Goal: Task Accomplishment & Management: Complete application form

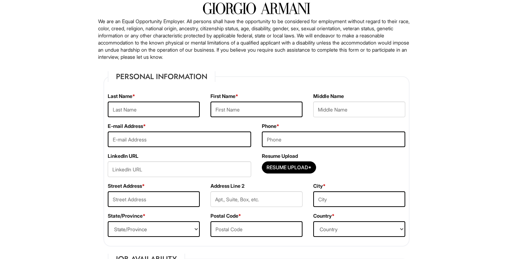
scroll to position [48, 0]
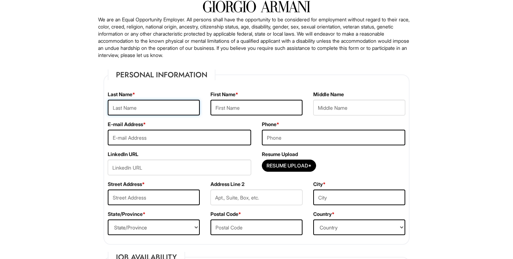
click at [166, 109] on input "text" at bounding box center [154, 108] width 92 height 16
type input "[PERSON_NAME]"
click at [281, 167] on input "Resume Upload*" at bounding box center [289, 165] width 54 height 11
type input "C:\fakepath\Resume [PERSON_NAME].pdf"
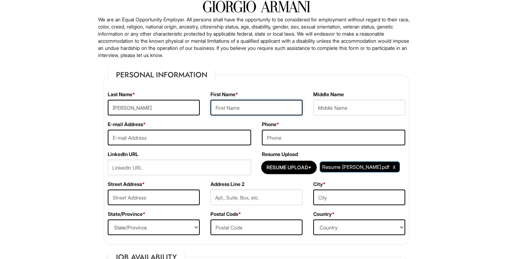
click at [244, 106] on input "text" at bounding box center [257, 108] width 92 height 16
type input "[PERSON_NAME]"
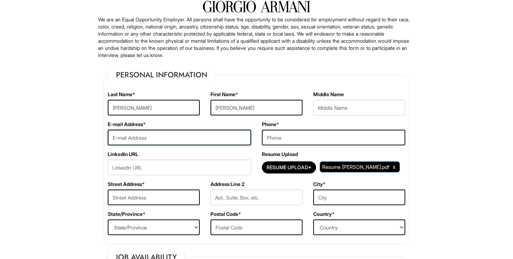
click at [217, 135] on input "email" at bounding box center [179, 138] width 143 height 16
type input "a"
type input "[EMAIL_ADDRESS][DOMAIN_NAME]"
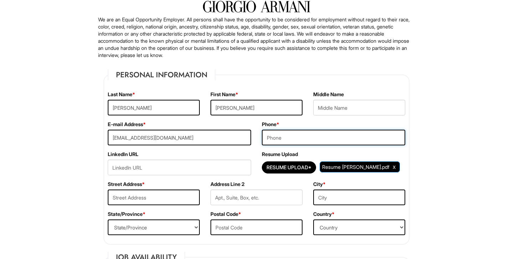
click at [303, 145] on input "tel" at bounding box center [333, 138] width 143 height 16
type input "2065578302"
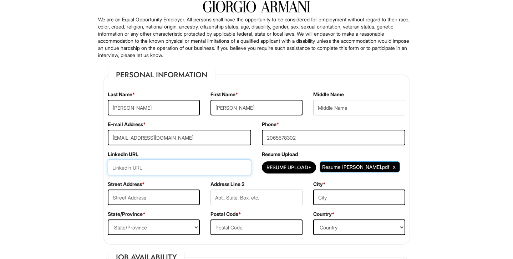
click at [211, 169] on input "url" at bounding box center [179, 168] width 143 height 16
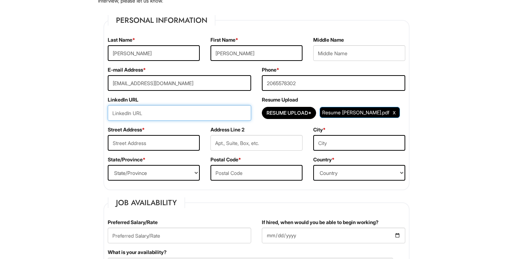
scroll to position [123, 0]
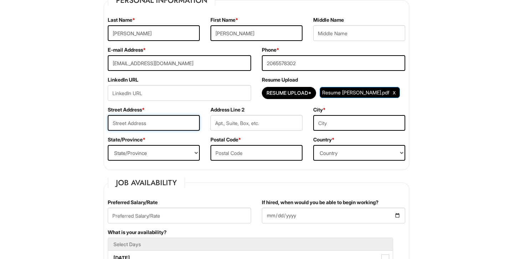
click at [168, 124] on input "text" at bounding box center [154, 123] width 92 height 16
type input "[STREET_ADDRESS]"
click at [223, 125] on input "text" at bounding box center [257, 123] width 92 height 16
click at [328, 123] on input "text" at bounding box center [359, 123] width 92 height 16
type input "[US_STATE]"
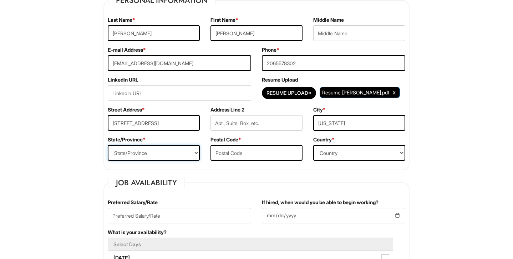
click at [178, 155] on select "State/Province [US_STATE] [US_STATE] [US_STATE] [US_STATE] [US_STATE] [US_STATE…" at bounding box center [154, 153] width 92 height 16
select select "NY"
click at [108, 145] on select "State/Province [US_STATE] [US_STATE] [US_STATE] [US_STATE] [US_STATE] [US_STATE…" at bounding box center [154, 153] width 92 height 16
click at [228, 153] on input "text" at bounding box center [257, 153] width 92 height 16
type input "10019"
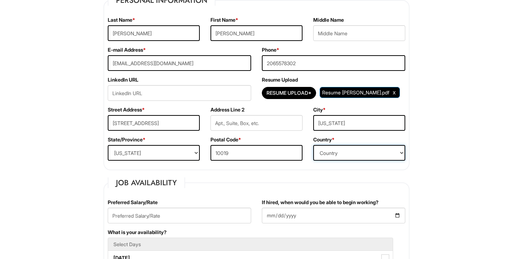
click at [319, 149] on select "Country [GEOGRAPHIC_DATA] [GEOGRAPHIC_DATA] [GEOGRAPHIC_DATA] [US_STATE] [GEOGR…" at bounding box center [359, 153] width 92 height 16
select select "[GEOGRAPHIC_DATA]"
click at [313, 145] on select "Country [GEOGRAPHIC_DATA] [GEOGRAPHIC_DATA] [GEOGRAPHIC_DATA] [US_STATE] [GEOGR…" at bounding box center [359, 153] width 92 height 16
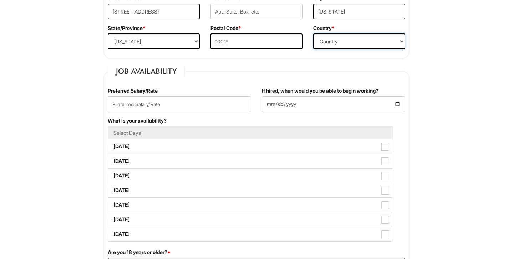
scroll to position [244, 0]
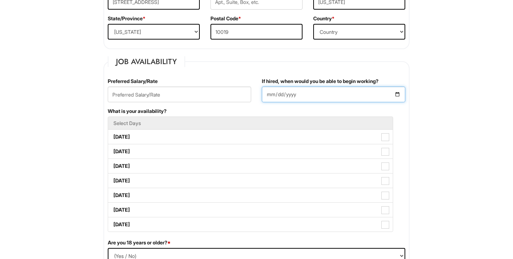
click at [400, 93] on input "If hired, when would you be able to begin working?" at bounding box center [333, 95] width 143 height 16
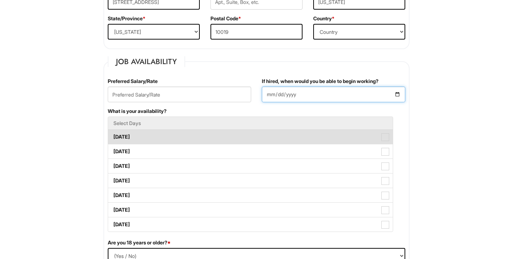
type input "[DATE]"
click at [181, 138] on label "[DATE]" at bounding box center [250, 137] width 285 height 14
click at [113, 136] on Available_Monday "[DATE]" at bounding box center [110, 133] width 5 height 5
checkbox Available_Monday "true"
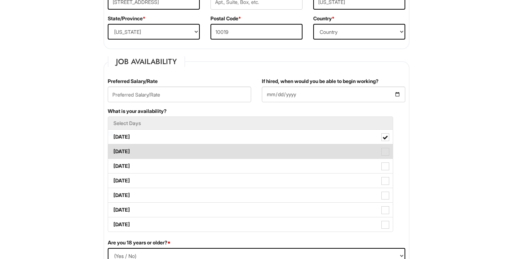
click at [162, 148] on label "[DATE]" at bounding box center [250, 152] width 285 height 14
click at [113, 148] on Available_Tuesday "[DATE]" at bounding box center [110, 148] width 5 height 5
click at [160, 158] on label "[DATE]" at bounding box center [250, 152] width 285 height 14
click at [113, 151] on Available_Tuesday "[DATE]" at bounding box center [110, 148] width 5 height 5
checkbox Available_Tuesday "false"
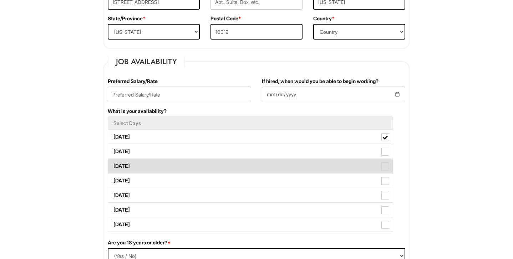
click at [161, 167] on label "[DATE]" at bounding box center [250, 166] width 285 height 14
click at [113, 165] on Available_Wednesday "[DATE]" at bounding box center [110, 163] width 5 height 5
checkbox Available_Wednesday "true"
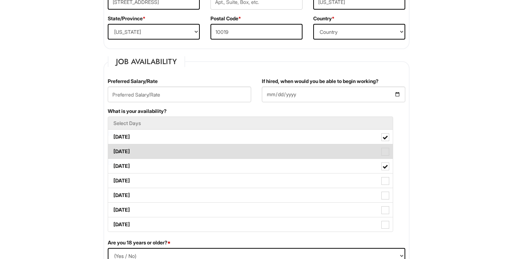
click at [172, 158] on label "[DATE]" at bounding box center [250, 152] width 285 height 14
click at [113, 151] on Available_Tuesday "[DATE]" at bounding box center [110, 148] width 5 height 5
checkbox Available_Tuesday "true"
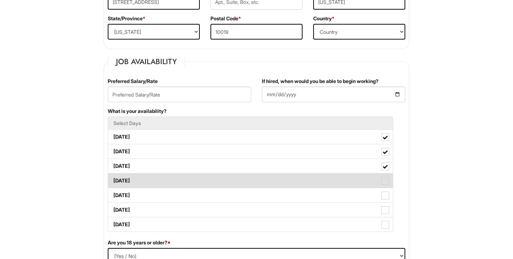
click at [169, 182] on label "[DATE]" at bounding box center [250, 181] width 285 height 14
click at [113, 180] on Available_Thursday "[DATE]" at bounding box center [110, 177] width 5 height 5
checkbox Available_Thursday "true"
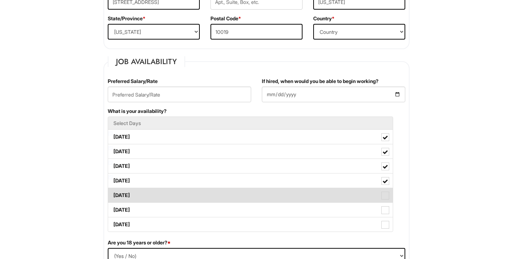
click at [165, 196] on label "[DATE]" at bounding box center [250, 195] width 285 height 14
click at [113, 194] on Available_Friday "[DATE]" at bounding box center [110, 192] width 5 height 5
checkbox Available_Friday "true"
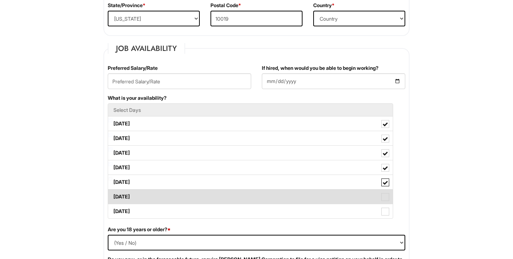
scroll to position [267, 0]
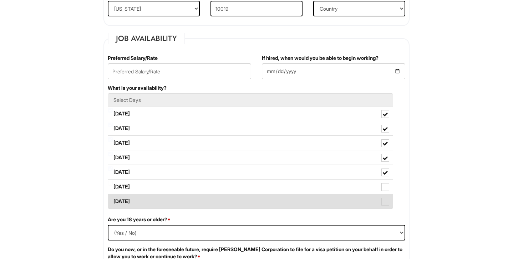
click at [164, 205] on label "[DATE]" at bounding box center [250, 201] width 285 height 14
click at [113, 201] on Available_Sunday "[DATE]" at bounding box center [110, 198] width 5 height 5
checkbox Available_Sunday "true"
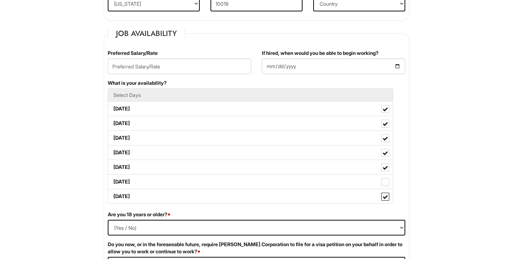
scroll to position [279, 0]
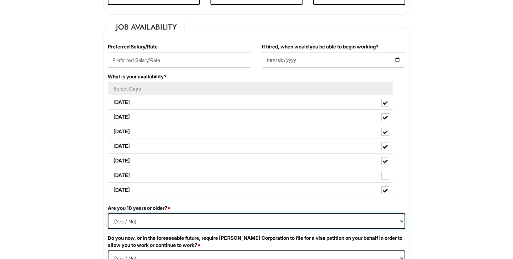
click at [120, 221] on select "(Yes / No) Yes No" at bounding box center [257, 222] width 298 height 16
select select "Yes"
click at [108, 214] on select "(Yes / No) Yes No" at bounding box center [257, 222] width 298 height 16
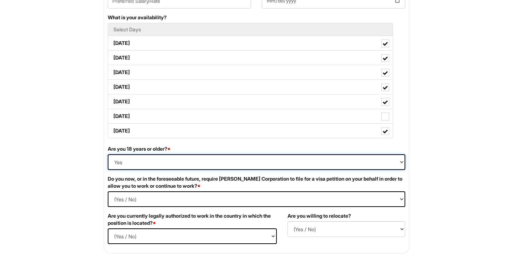
scroll to position [389, 0]
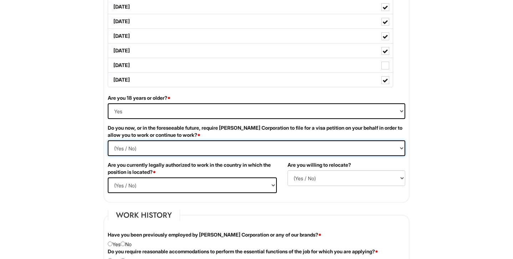
click at [138, 146] on Required "(Yes / No) Yes No" at bounding box center [257, 149] width 298 height 16
select Required "No"
click at [108, 141] on Required "(Yes / No) Yes No" at bounding box center [257, 149] width 298 height 16
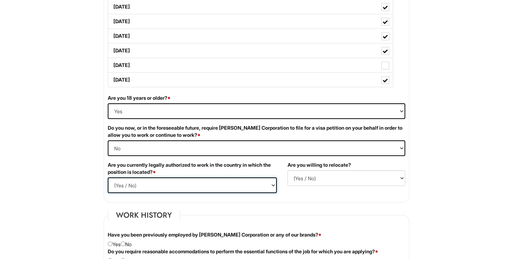
click at [125, 185] on select "(Yes / No) Yes No" at bounding box center [192, 186] width 169 height 16
select select "Yes"
click at [108, 178] on select "(Yes / No) Yes No" at bounding box center [192, 186] width 169 height 16
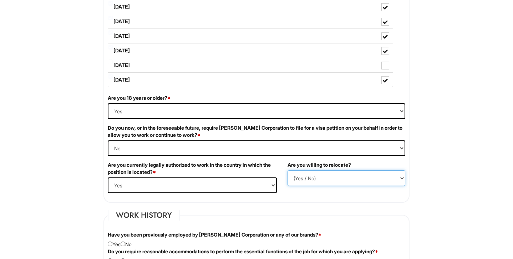
click at [317, 181] on select "(Yes / No) No Yes" at bounding box center [347, 179] width 118 height 16
select select "N"
click at [288, 171] on select "(Yes / No) No Yes" at bounding box center [347, 179] width 118 height 16
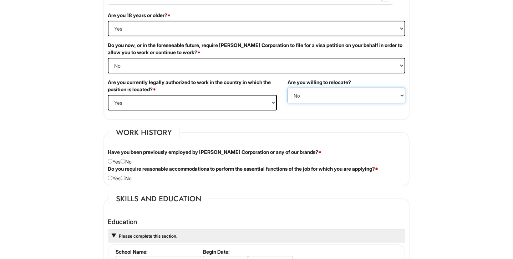
scroll to position [523, 0]
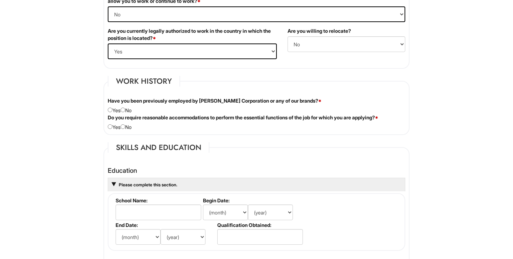
click at [128, 111] on div "Have you been previously employed by [PERSON_NAME] Corporation or any of our br…" at bounding box center [256, 105] width 308 height 17
click at [125, 110] on input "radio" at bounding box center [123, 110] width 5 height 5
radio input "true"
click at [125, 126] on input "radio" at bounding box center [123, 127] width 5 height 5
radio input "true"
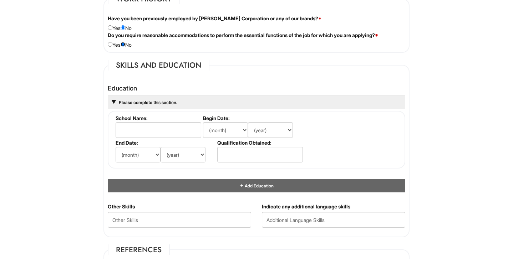
scroll to position [606, 0]
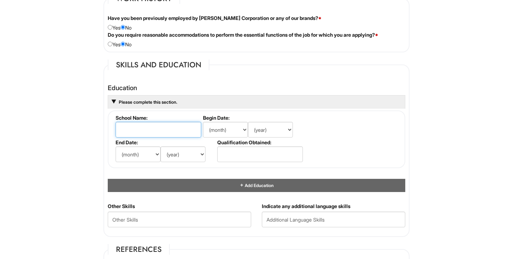
click at [155, 133] on input "text" at bounding box center [159, 130] width 86 height 16
type input "[US_STATE][GEOGRAPHIC_DATA]"
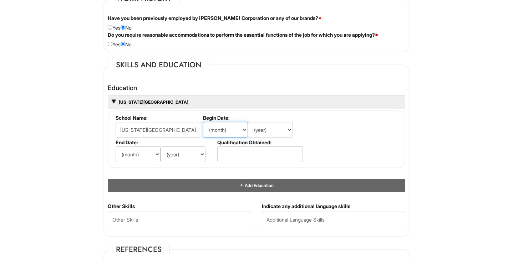
click at [213, 129] on select "(month) Jan Feb Mar Apr May Jun [DATE] Aug Sep Oct Nov Dec" at bounding box center [225, 130] width 45 height 16
select select "9"
click at [203, 122] on select "(month) Jan Feb Mar Apr May Jun [DATE] Aug Sep Oct Nov Dec" at bounding box center [225, 130] width 45 height 16
click at [263, 125] on select "(year) 2029 2028 2027 2026 2025 2024 2023 2022 2021 2020 2019 2018 2017 2016 20…" at bounding box center [270, 130] width 45 height 16
select select "2022"
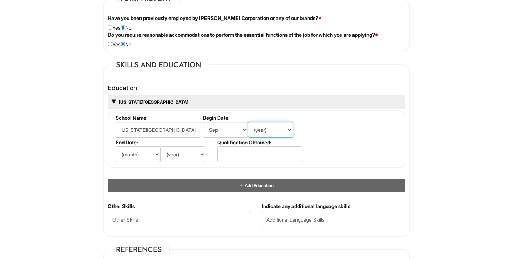
click at [248, 122] on select "(year) 2029 2028 2027 2026 2025 2024 2023 2022 2021 2020 2019 2018 2017 2016 20…" at bounding box center [270, 130] width 45 height 16
click at [176, 159] on select "(year) 2029 2028 2027 2026 2025 2024 2023 2022 2021 2020 2019 2018 2017 2016 20…" at bounding box center [183, 155] width 45 height 16
select select "2024"
click at [161, 147] on select "(year) 2029 2028 2027 2026 2025 2024 2023 2022 2021 2020 2019 2018 2017 2016 20…" at bounding box center [183, 155] width 45 height 16
click at [150, 157] on select "(month) Jan Feb Mar Apr May Jun [DATE] Aug Sep Oct Nov Dec" at bounding box center [138, 155] width 45 height 16
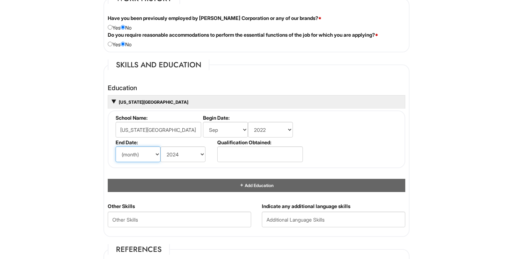
select select "5"
click at [116, 147] on select "(month) Jan Feb Mar Apr May Jun [DATE] Aug Sep Oct Nov Dec" at bounding box center [138, 155] width 45 height 16
click at [243, 152] on input "text" at bounding box center [260, 155] width 86 height 16
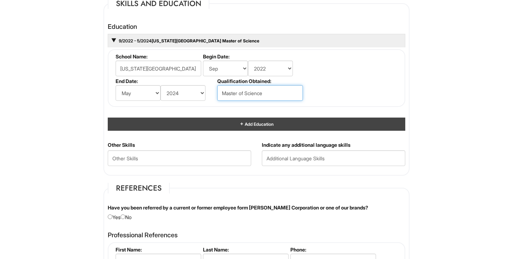
scroll to position [678, 0]
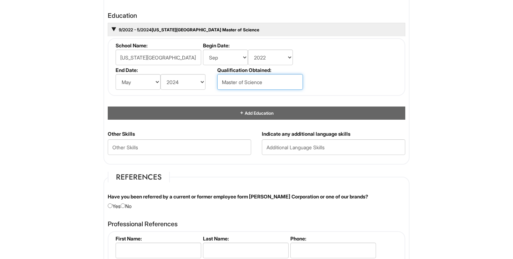
type input "Master of Science"
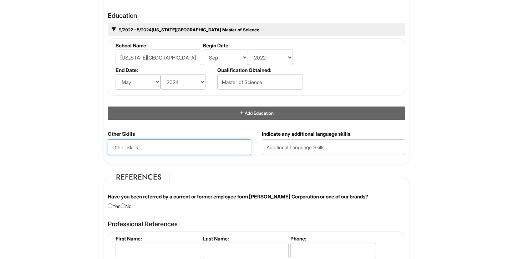
click at [226, 150] on Skills "text" at bounding box center [179, 148] width 143 height 16
type Skills "M"
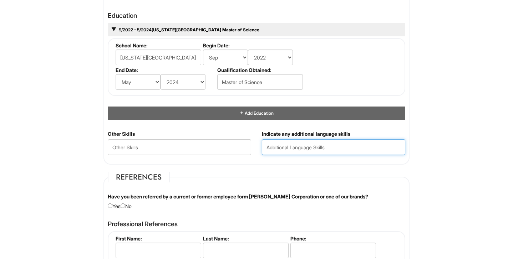
click at [322, 148] on input "text" at bounding box center [333, 148] width 143 height 16
type input "French"
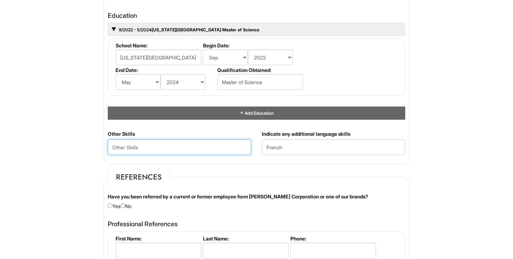
click at [220, 147] on Skills "text" at bounding box center [179, 148] width 143 height 16
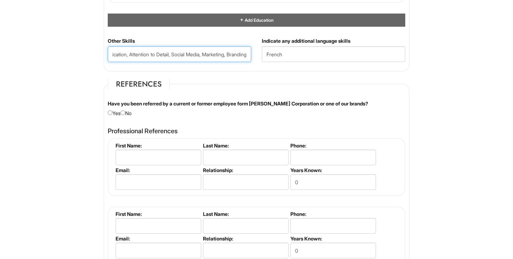
scroll to position [788, 0]
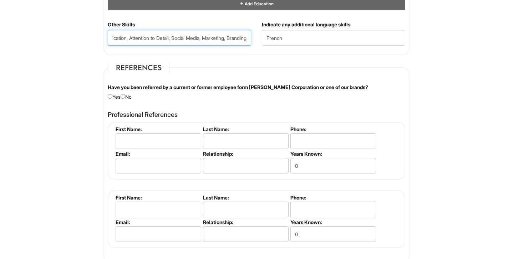
type Skills "Communication, Attention to Detail, Social Media, Marketing, Branding"
click at [125, 96] on input "radio" at bounding box center [123, 96] width 5 height 5
radio input "true"
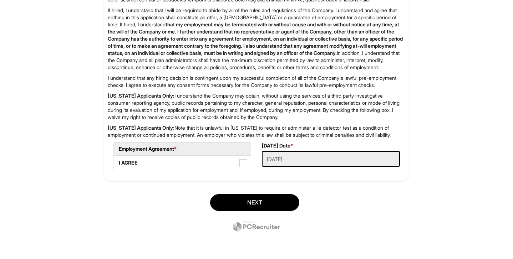
scroll to position [1163, 0]
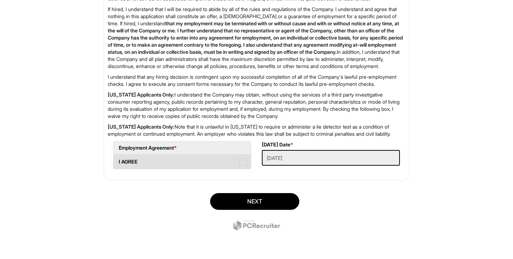
click at [214, 157] on label "I AGREE" at bounding box center [181, 162] width 137 height 14
click at [118, 157] on AGREE "I AGREE" at bounding box center [115, 158] width 5 height 5
checkbox AGREE "true"
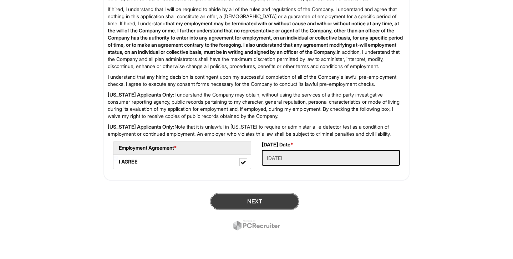
click at [243, 201] on button "Next" at bounding box center [254, 201] width 89 height 17
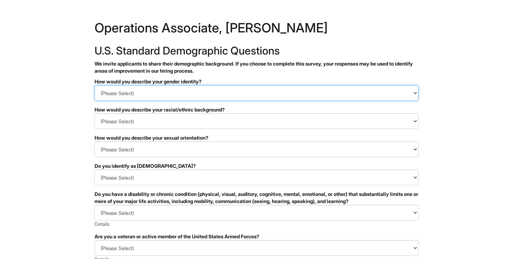
click at [234, 90] on select "(Please Select) Man Woman [DEMOGRAPHIC_DATA] I prefer to self-describe I don't …" at bounding box center [257, 93] width 324 height 16
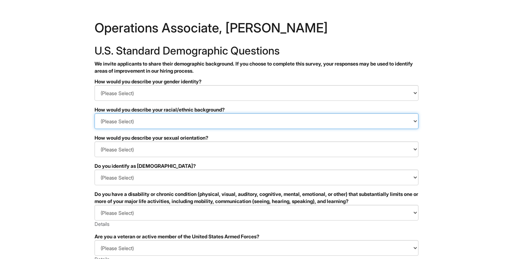
click at [216, 115] on select "(Please Select) Black or of African descent East Asian Hispanic, Latinx or of S…" at bounding box center [257, 121] width 324 height 16
select select "White or European"
click at [95, 113] on select "(Please Select) Black or of African descent East Asian Hispanic, Latinx or of S…" at bounding box center [257, 121] width 324 height 16
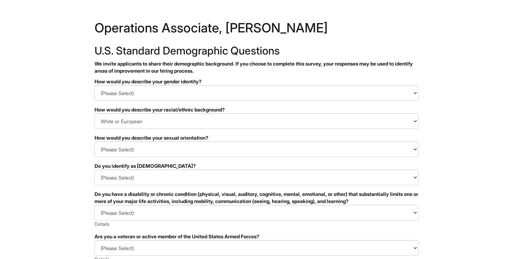
click at [182, 141] on div "How would you describe your sexual orientation?" at bounding box center [257, 138] width 324 height 7
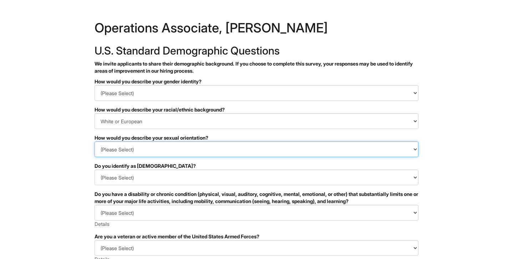
click at [180, 145] on select "(Please Select) Asexual Bisexual and/or pansexual Gay Heterosexual Lesbian Quee…" at bounding box center [257, 150] width 324 height 16
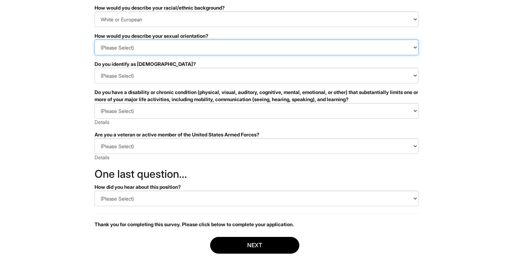
scroll to position [109, 0]
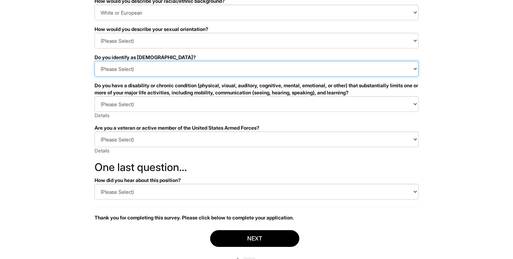
click at [125, 76] on select "(Please Select) Yes No I prefer to self-describe I don't wish to answer" at bounding box center [257, 69] width 324 height 16
select select "No"
click at [95, 61] on select "(Please Select) Yes No I prefer to self-describe I don't wish to answer" at bounding box center [257, 69] width 324 height 16
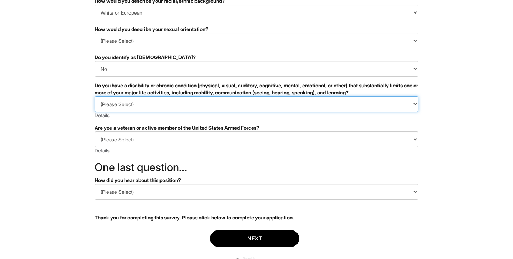
click at [127, 105] on select "(Please Select) YES, I HAVE A DISABILITY (or previously had a disability) NO, I…" at bounding box center [257, 104] width 324 height 16
select select "NO, I DON'T HAVE A DISABILITY"
click at [95, 96] on select "(Please Select) YES, I HAVE A DISABILITY (or previously had a disability) NO, I…" at bounding box center [257, 104] width 324 height 16
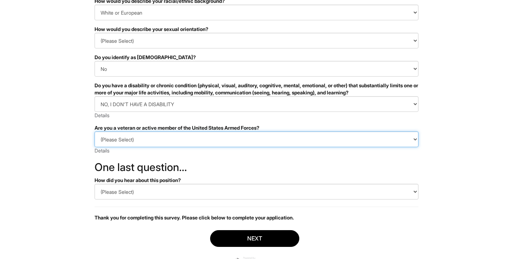
click at [122, 138] on select "(Please Select) I IDENTIFY AS ONE OR MORE OF THE CLASSIFICATIONS OF PROTECTED V…" at bounding box center [257, 140] width 324 height 16
select select "I AM NOT A PROTECTED VETERAN"
click at [95, 132] on select "(Please Select) I IDENTIFY AS ONE OR MORE OF THE CLASSIFICATIONS OF PROTECTED V…" at bounding box center [257, 140] width 324 height 16
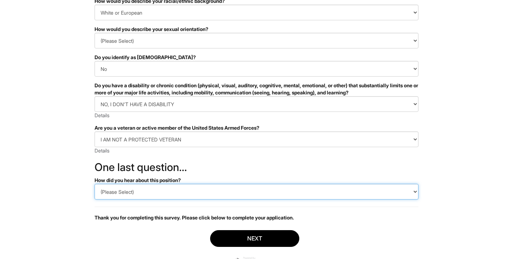
click at [125, 189] on select "(Please Select) CareerBuilder Indeed LinkedIn Monster Referral Other" at bounding box center [257, 192] width 324 height 16
select select "LinkedIn"
click at [95, 184] on select "(Please Select) CareerBuilder Indeed LinkedIn Monster Referral Other" at bounding box center [257, 192] width 324 height 16
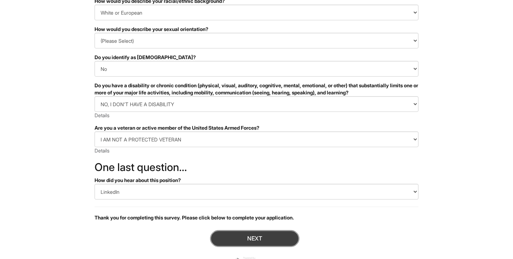
click at [248, 239] on button "Next" at bounding box center [254, 239] width 89 height 17
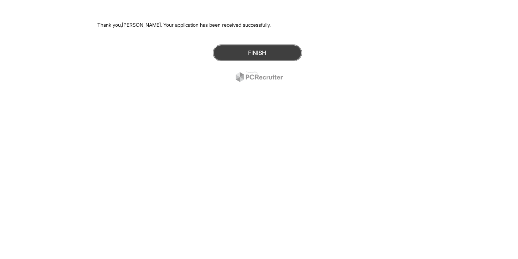
click at [274, 51] on button "Finish" at bounding box center [257, 53] width 89 height 17
